Goal: Task Accomplishment & Management: Use online tool/utility

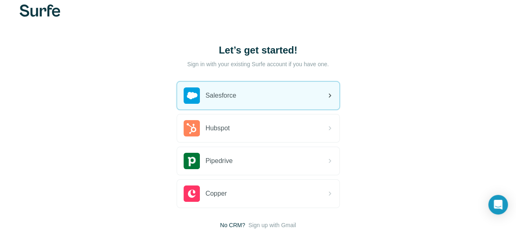
scroll to position [58, 0]
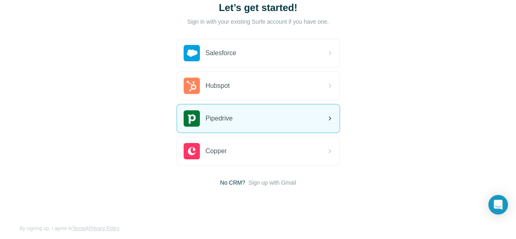
click at [177, 125] on div "Pipedrive" at bounding box center [258, 118] width 162 height 28
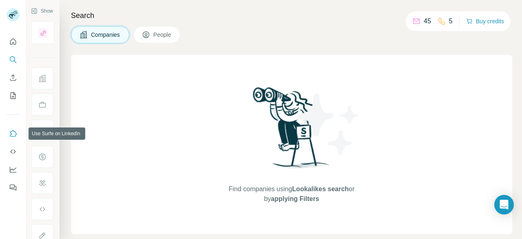
click at [12, 130] on icon "Use Surfe on LinkedIn" at bounding box center [13, 133] width 7 height 7
